Goal: Communication & Community: Answer question/provide support

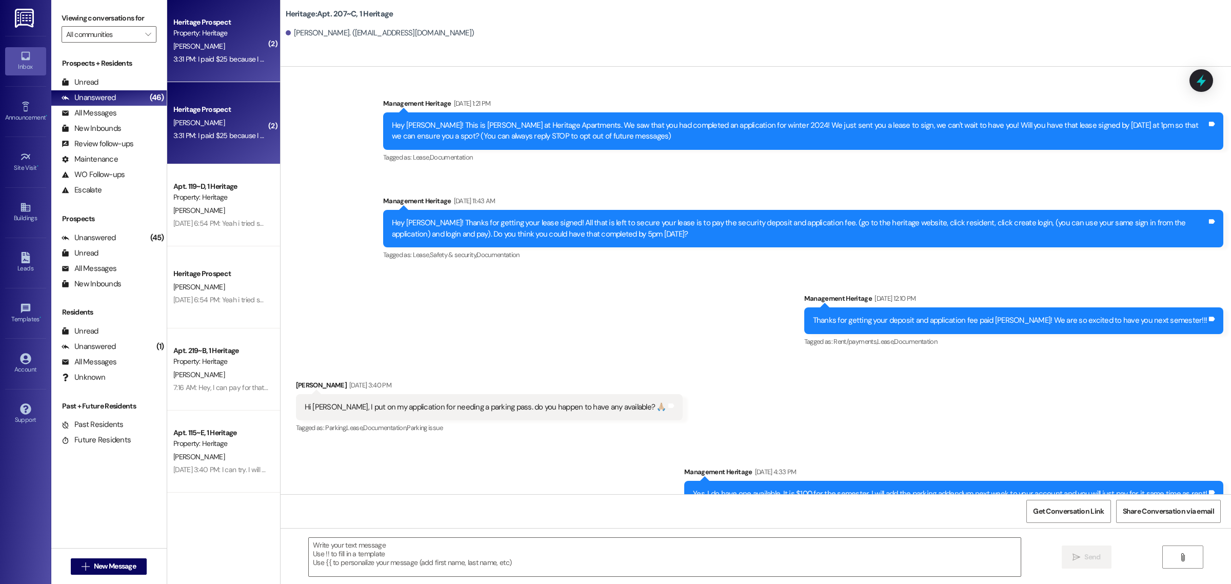
scroll to position [16091, 0]
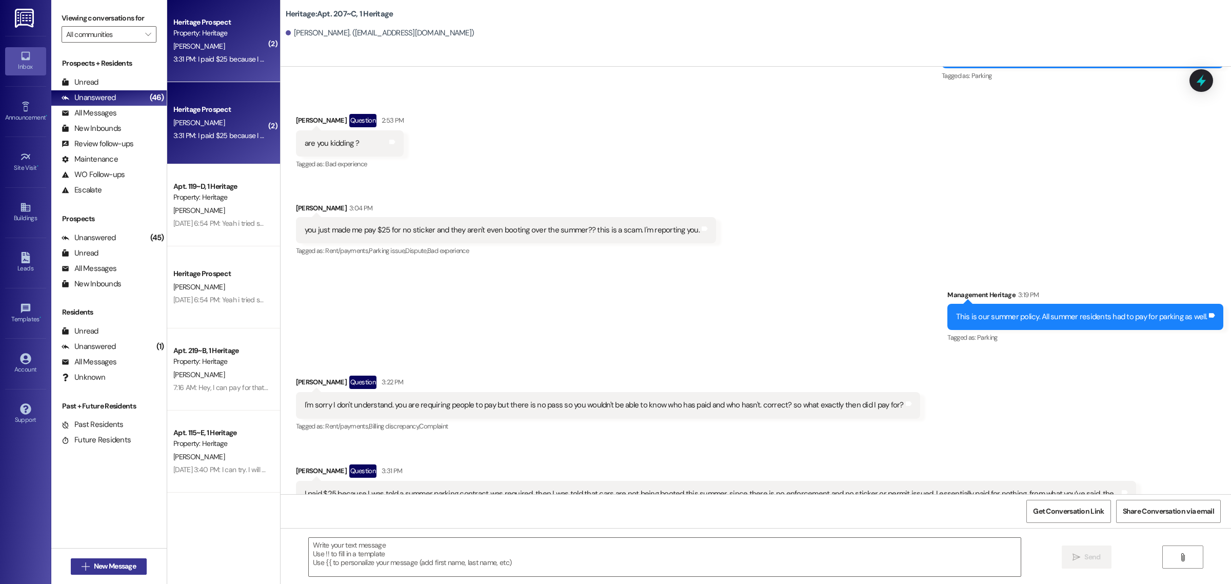
click at [88, 565] on span " New Message" at bounding box center [108, 566] width 58 height 11
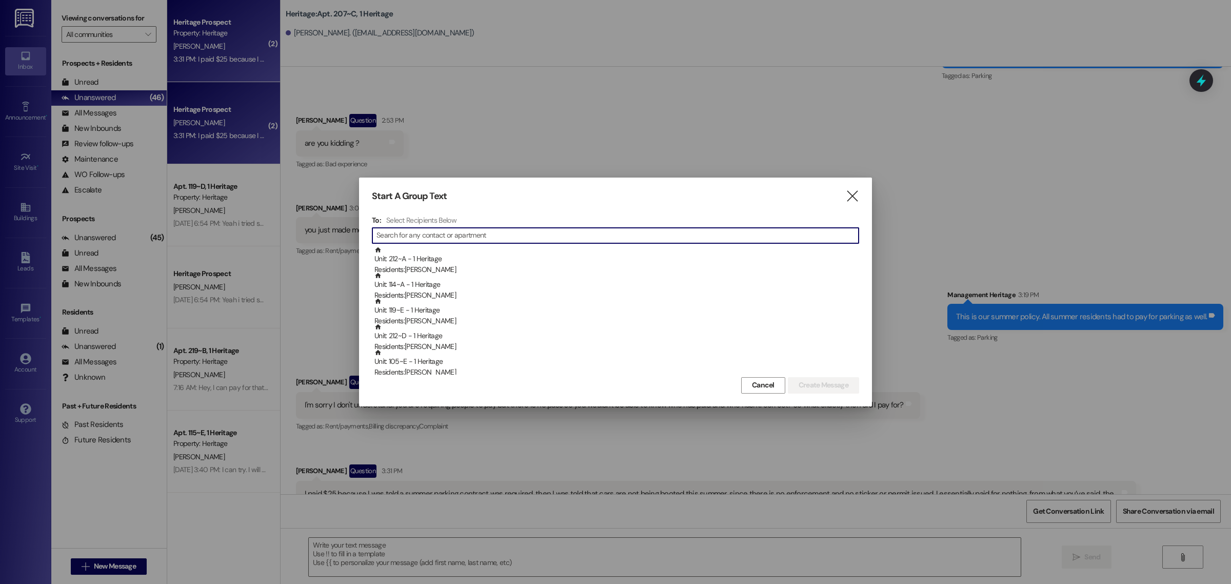
click at [862, 191] on div "Start A Group Text  To: Select Recipients Below  Unit: 212~A - 1 Heritage Res…" at bounding box center [615, 291] width 513 height 228
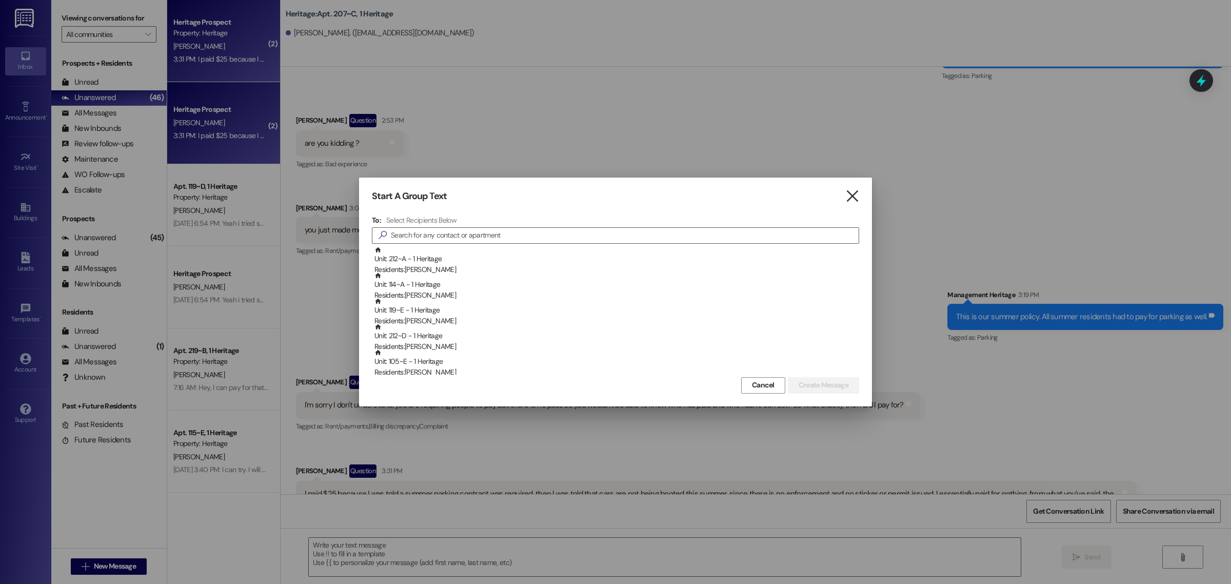
click at [850, 193] on icon "" at bounding box center [852, 196] width 14 height 11
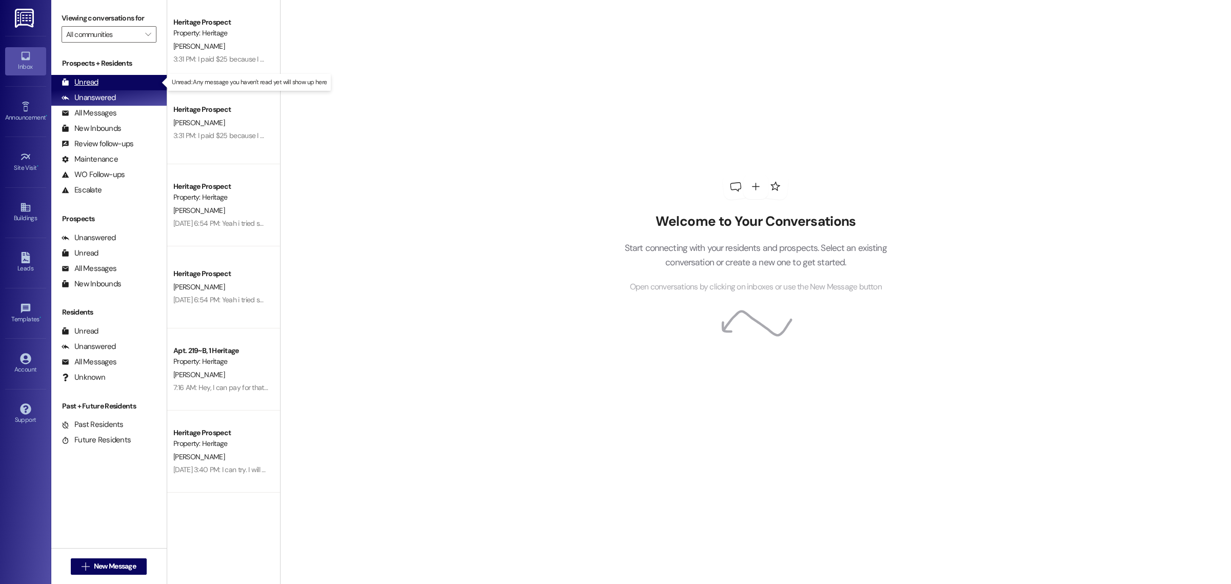
click at [101, 81] on div "Unread (0)" at bounding box center [108, 82] width 115 height 15
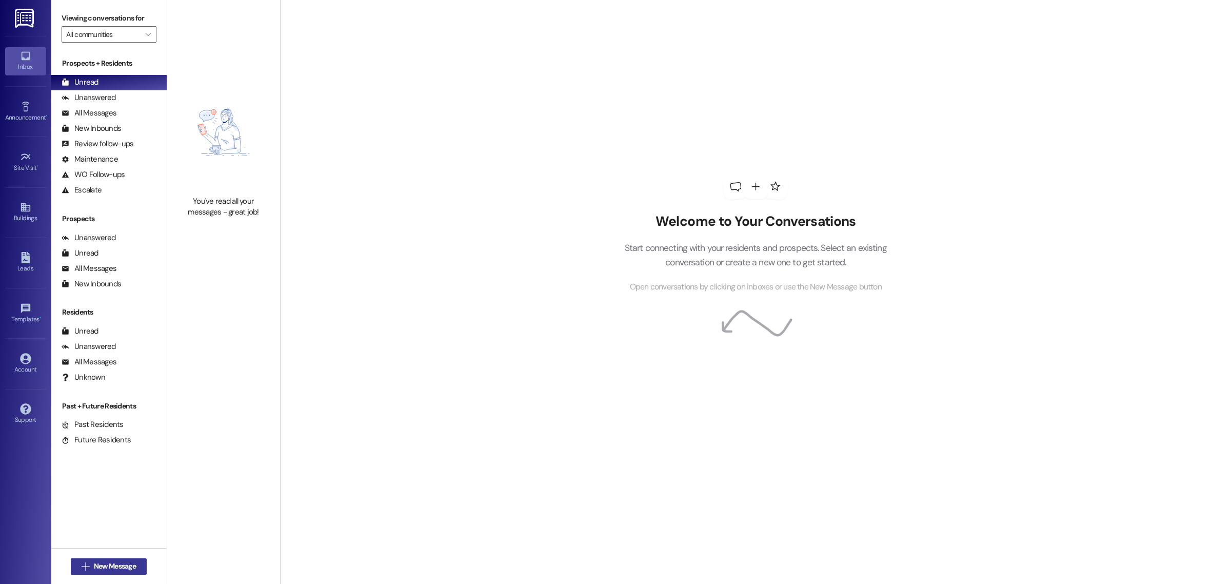
click at [134, 565] on span "New Message" at bounding box center [115, 566] width 42 height 11
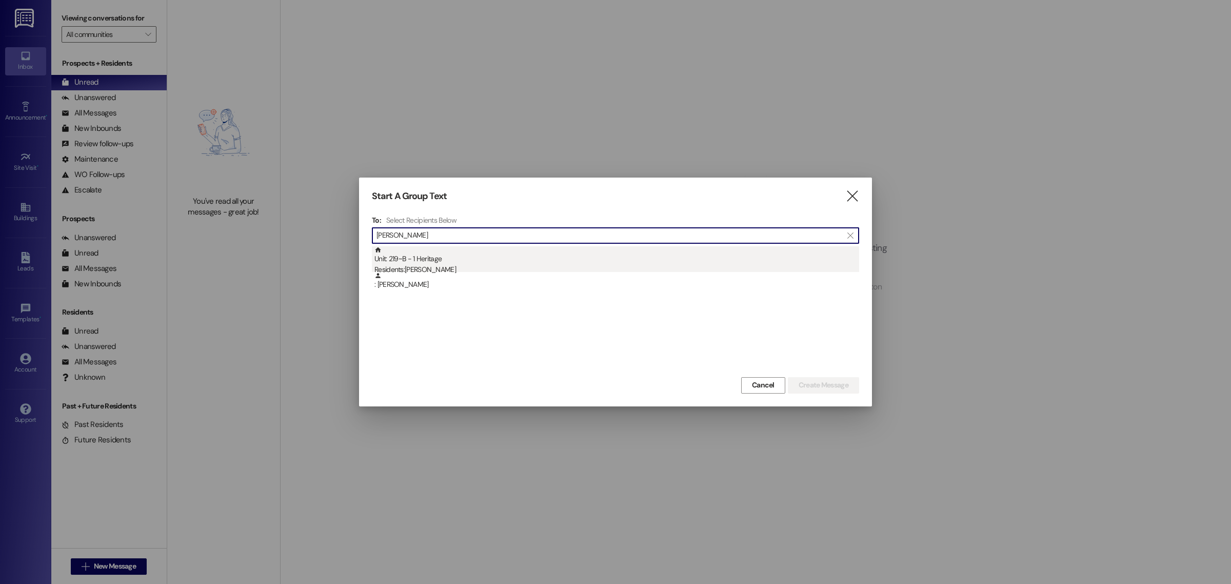
type input "[PERSON_NAME]"
click at [448, 255] on div "Unit: 219~B - 1 Heritage Residents: [PERSON_NAME]" at bounding box center [616, 260] width 485 height 29
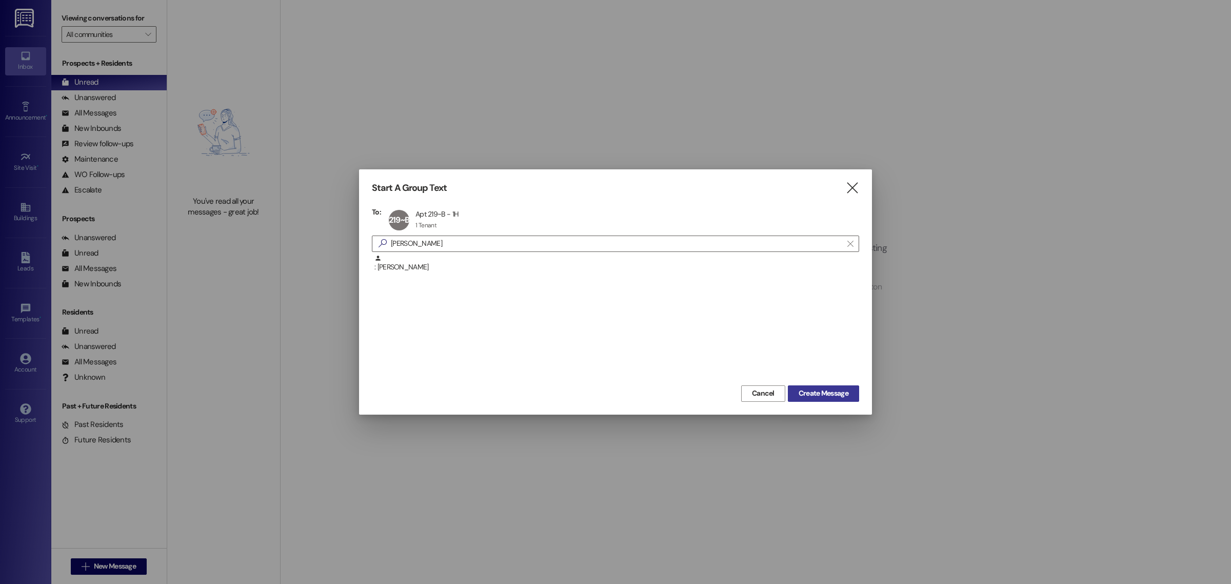
click at [826, 388] on span "Create Message" at bounding box center [823, 393] width 50 height 11
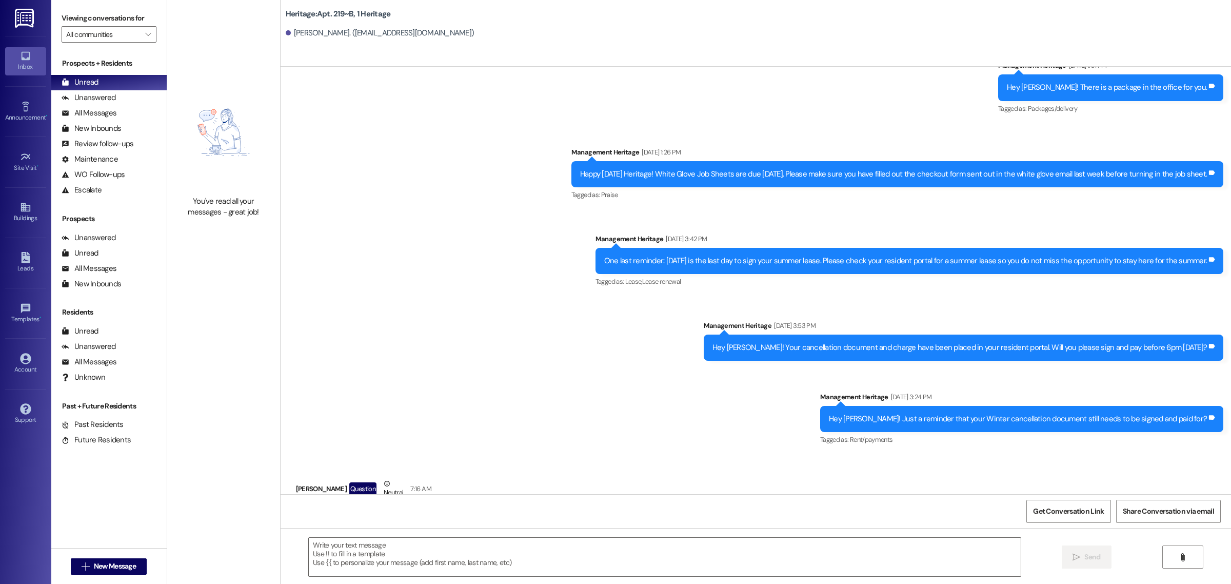
scroll to position [12671, 0]
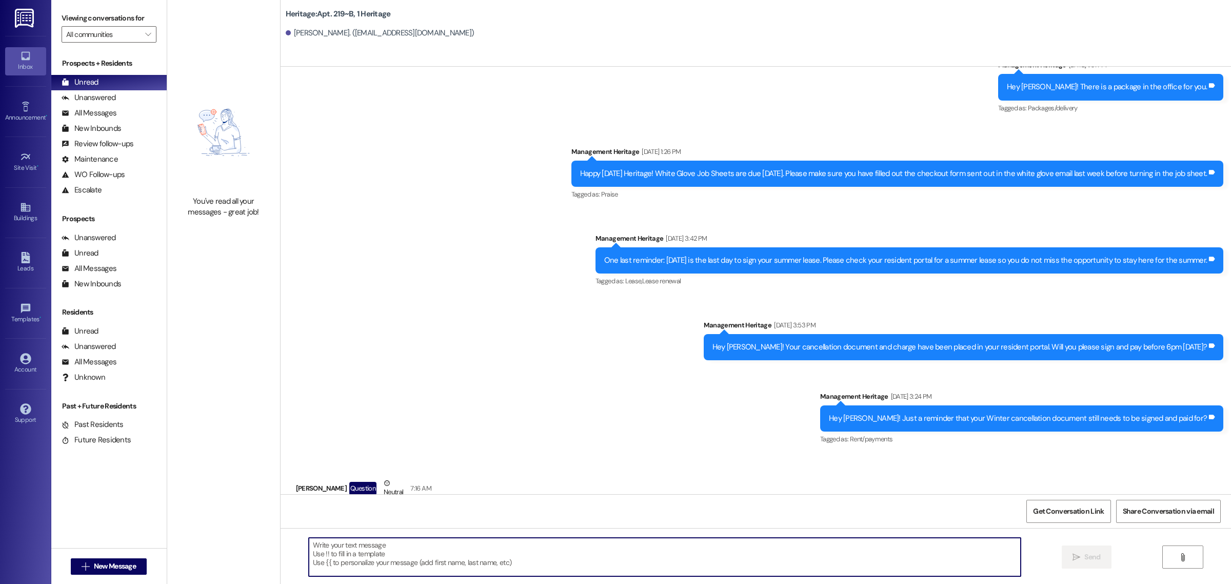
click at [417, 555] on textarea at bounding box center [665, 556] width 712 height 38
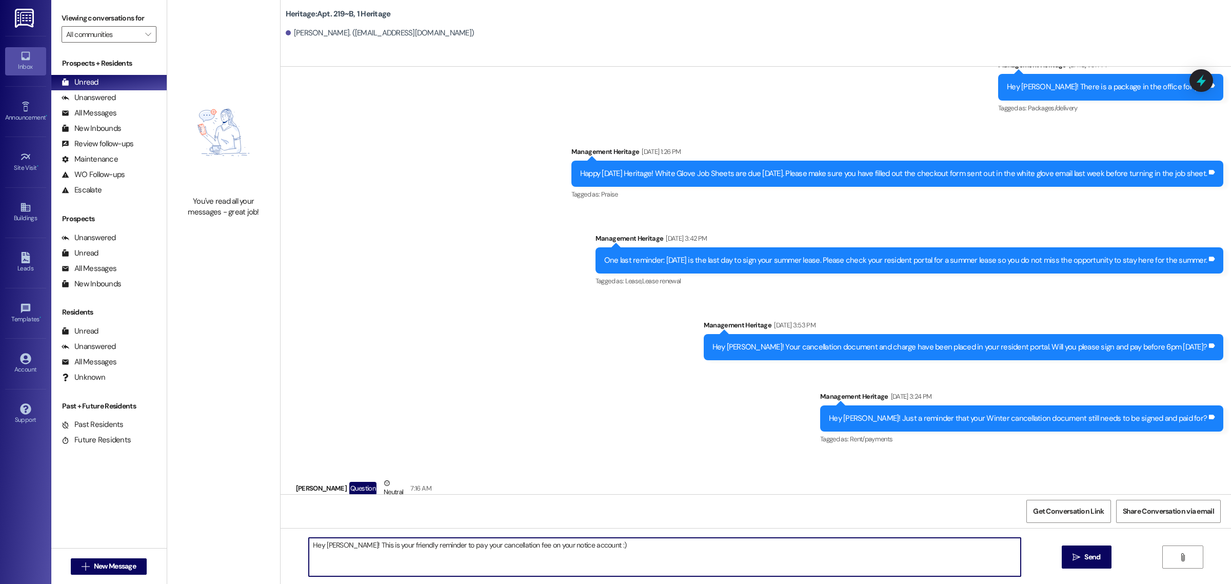
click at [624, 544] on textarea "Hey [PERSON_NAME]! This is your friendly reminder to pay your cancellation fee …" at bounding box center [665, 556] width 712 height 38
type textarea "Hey Dylan! This is your friendly reminder to pay your cancellation fee on your …"
click at [1077, 557] on icon "" at bounding box center [1076, 557] width 8 height 8
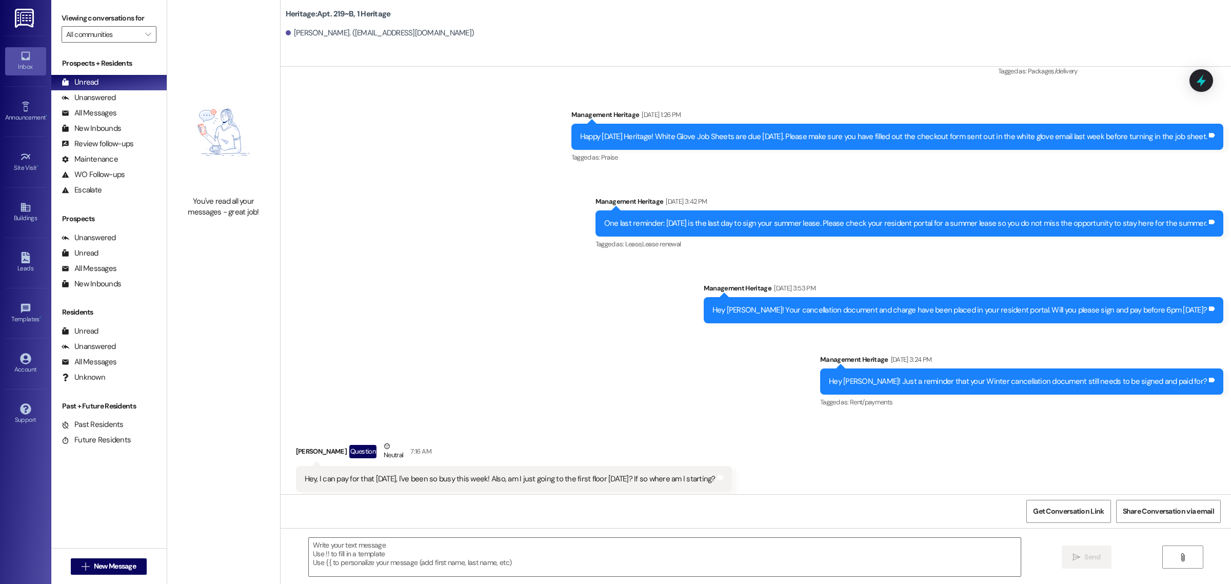
scroll to position [12743, 0]
